Goal: Transaction & Acquisition: Purchase product/service

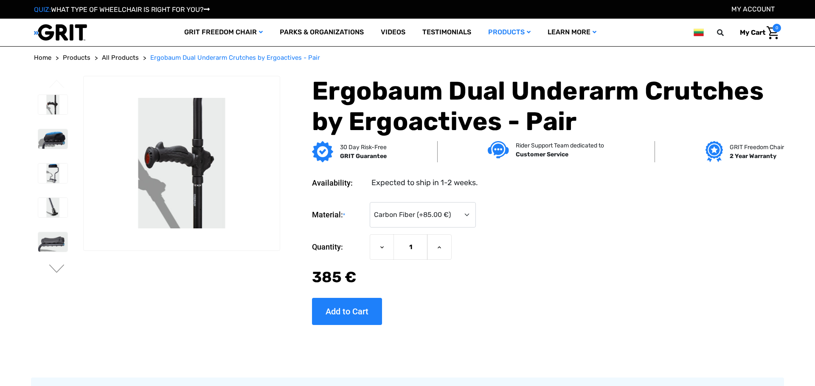
select select "560"
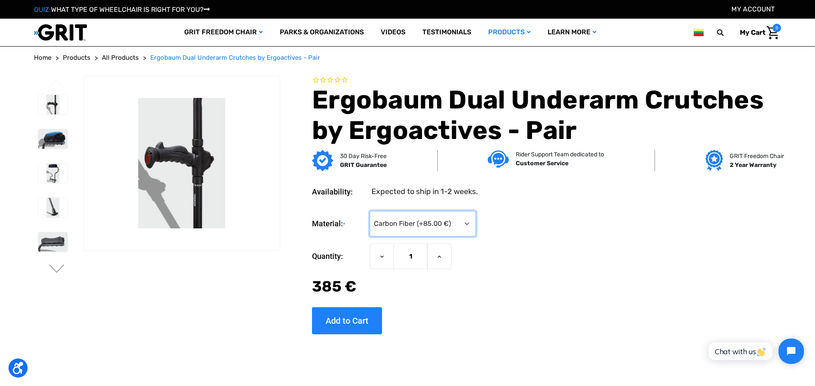
click at [370, 211] on select "Choose Options Aluminum (Unavailable) Carbon Fiber (+‌85.00 €)" at bounding box center [423, 223] width 106 height 25
click at [420, 222] on select "Choose Options Aluminum (Unavailable) Carbon Fiber (+‌85.00 €)" at bounding box center [423, 223] width 106 height 25
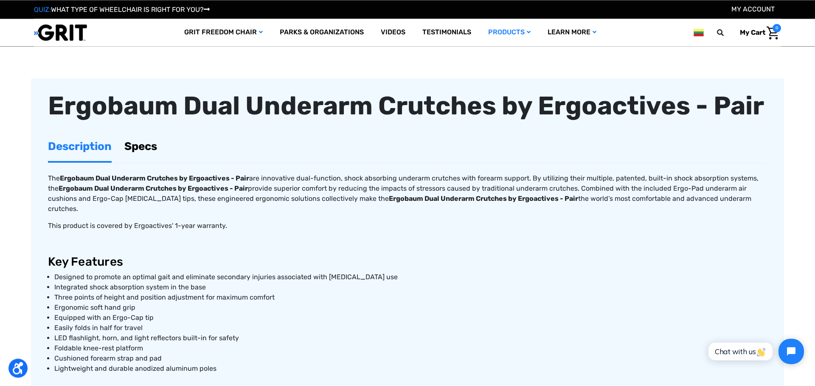
scroll to position [290, 0]
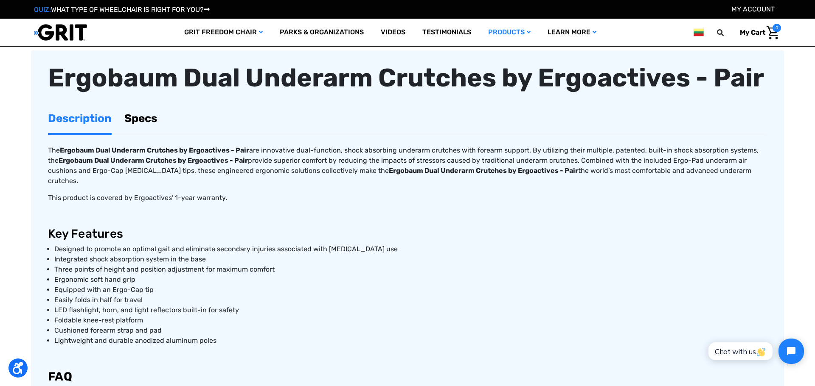
click at [145, 123] on link "Specs" at bounding box center [140, 118] width 33 height 29
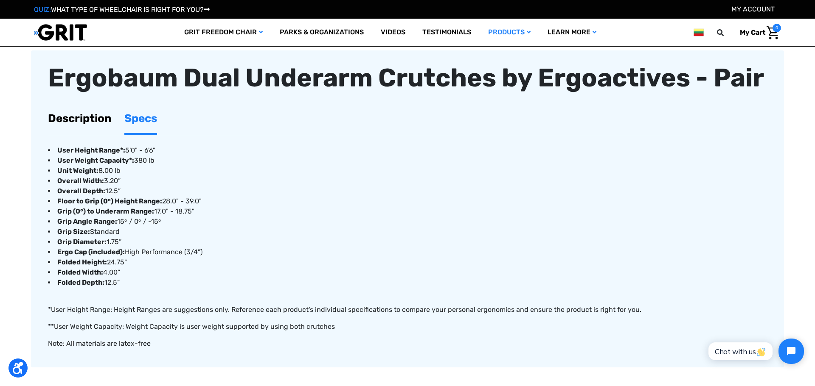
drag, startPoint x: 168, startPoint y: 162, endPoint x: 37, endPoint y: 137, distance: 132.8
click at [37, 137] on article "Ergobaum Dual Underarm Crutches by Ergoactives - Pair Description Specs The Erg…" at bounding box center [407, 208] width 753 height 317
copy div "User Height Range*: 5'0" - 6'6" User Weight Capacity*: 380 lb"
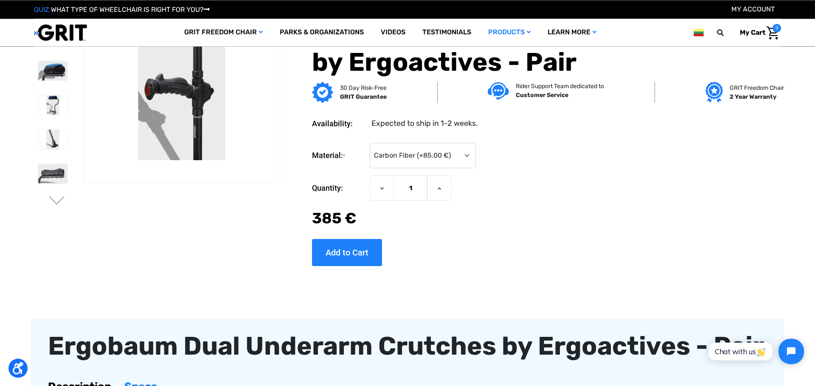
scroll to position [0, 0]
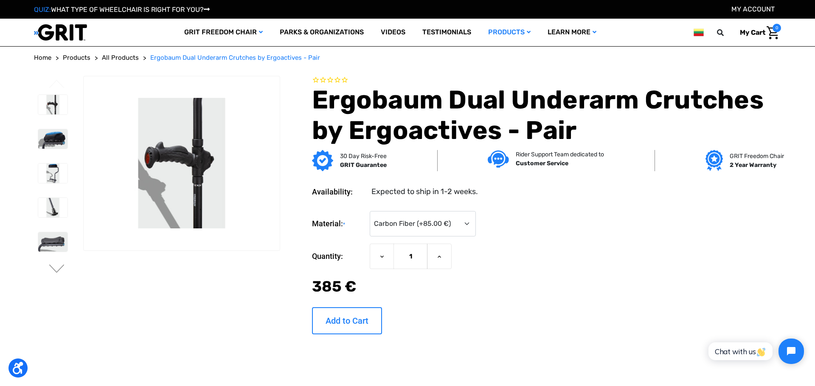
click at [368, 316] on input "Add to Cart" at bounding box center [347, 321] width 70 height 27
type input "Add to Cart"
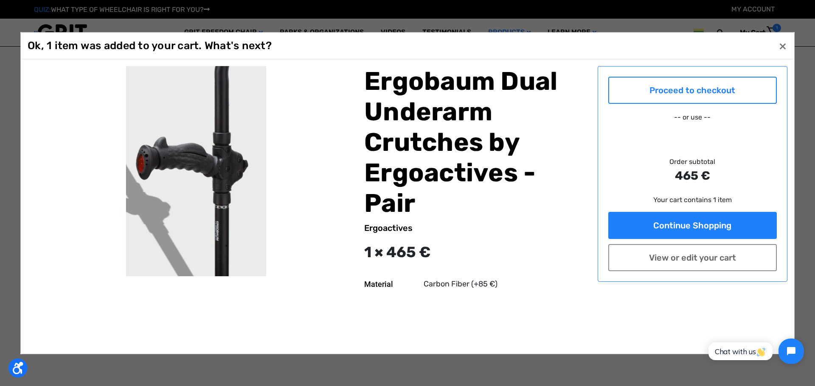
click at [651, 93] on link "Proceed to checkout" at bounding box center [692, 89] width 169 height 27
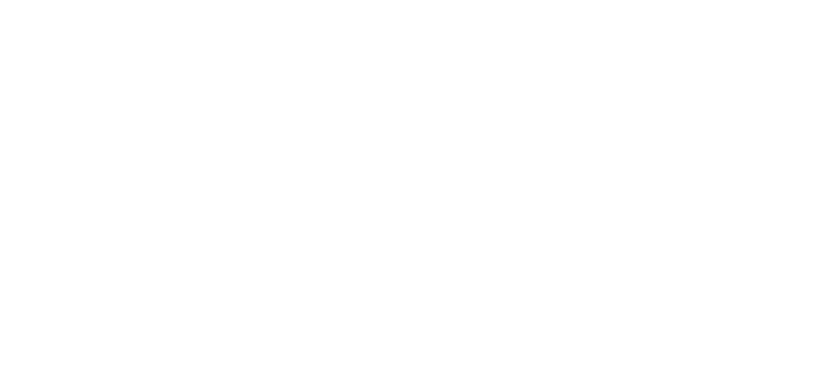
scroll to position [471, 0]
